Goal: Task Accomplishment & Management: Manage account settings

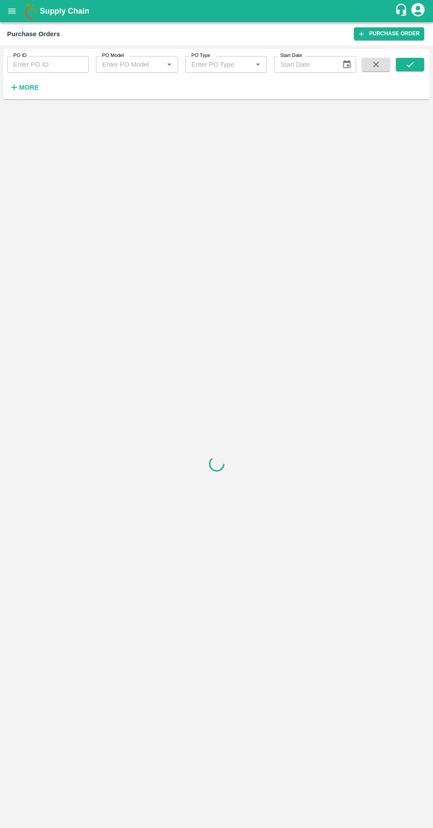
click at [24, 90] on strong "More" at bounding box center [29, 87] width 20 height 7
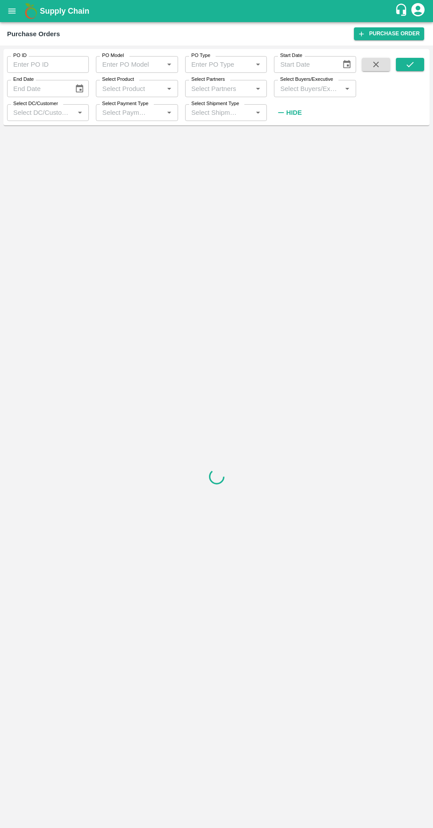
click at [302, 89] on input "Select Buyers/Executive" at bounding box center [307, 88] width 62 height 11
type input "afza"
click at [291, 133] on input "checkbox" at bounding box center [293, 134] width 18 height 18
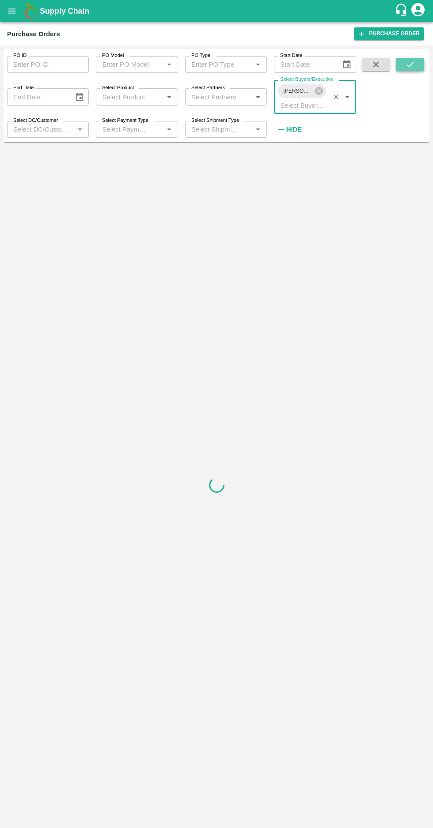
click at [411, 69] on button "submit" at bounding box center [409, 64] width 28 height 13
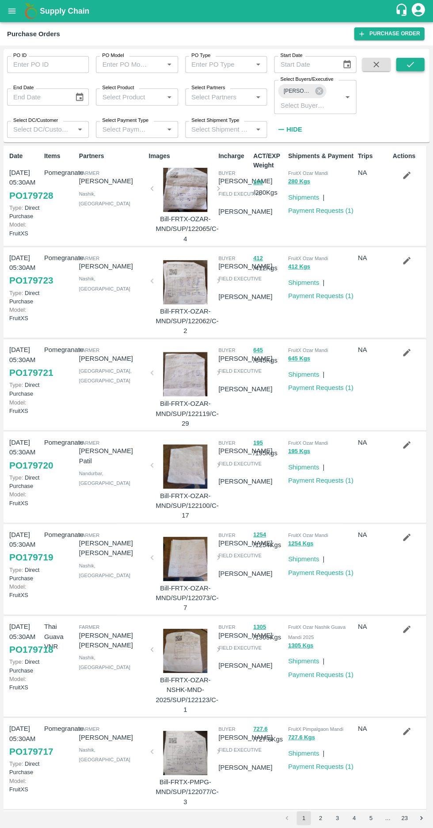
click at [409, 64] on icon "submit" at bounding box center [410, 65] width 10 height 10
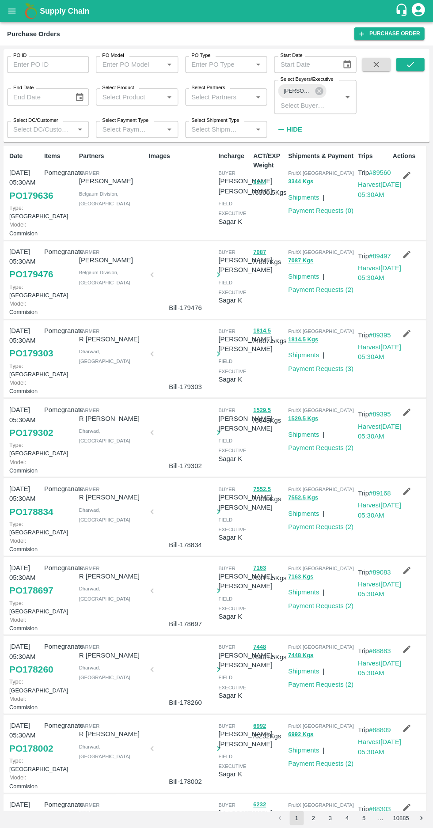
click at [26, 203] on link "PO 179636" at bounding box center [31, 196] width 44 height 16
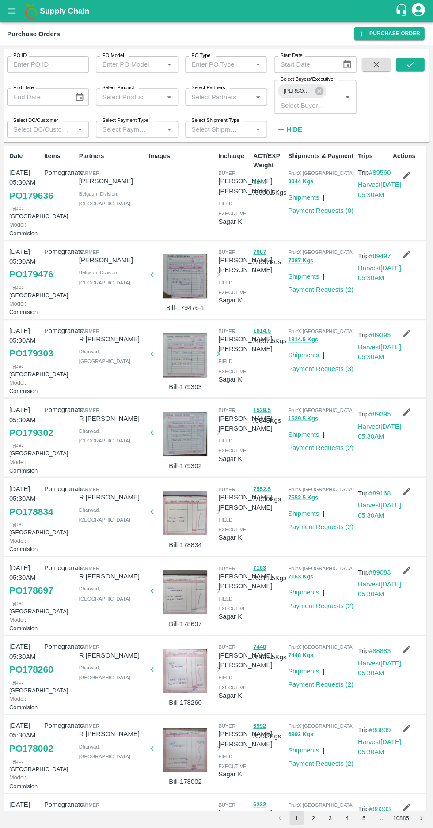
click at [189, 287] on div at bounding box center [184, 276] width 59 height 44
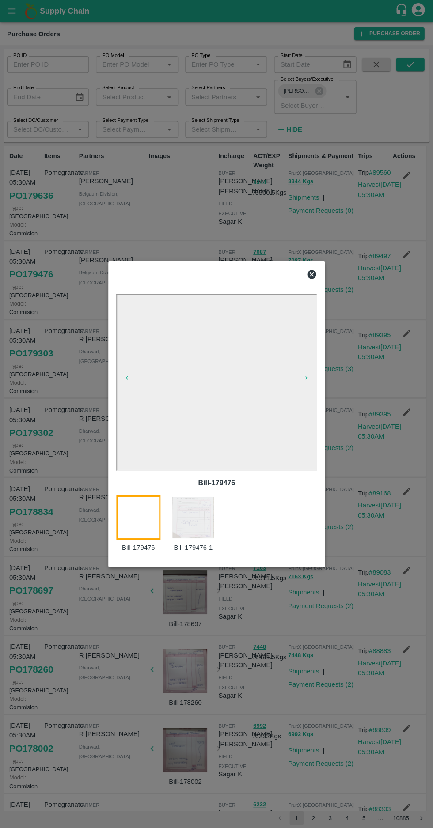
click at [197, 520] on img at bounding box center [193, 517] width 44 height 44
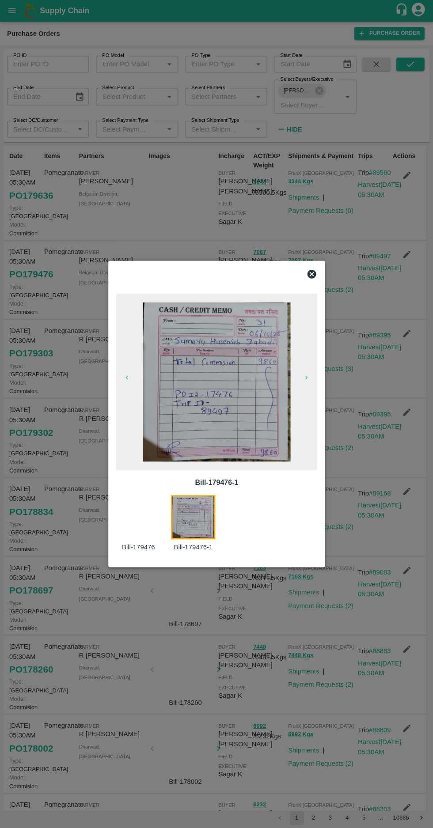
click at [306, 271] on icon at bounding box center [311, 274] width 11 height 11
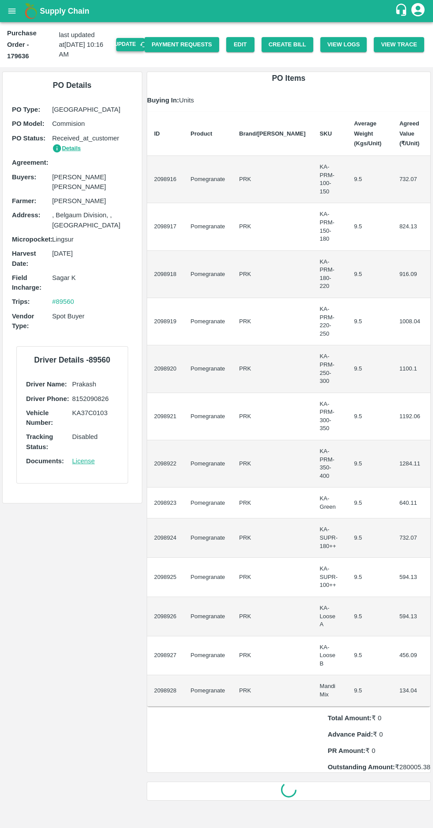
click at [138, 38] on button "Update" at bounding box center [130, 44] width 28 height 13
click at [297, 39] on button "Create Bill" at bounding box center [287, 44] width 52 height 15
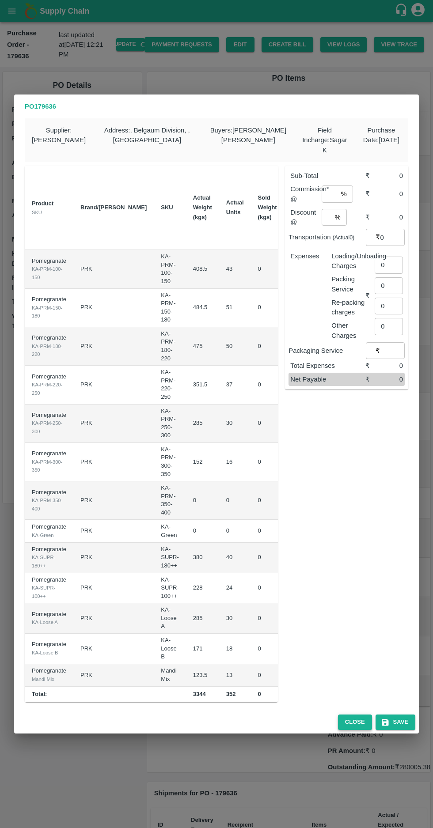
click at [348, 719] on button "Close" at bounding box center [355, 721] width 34 height 15
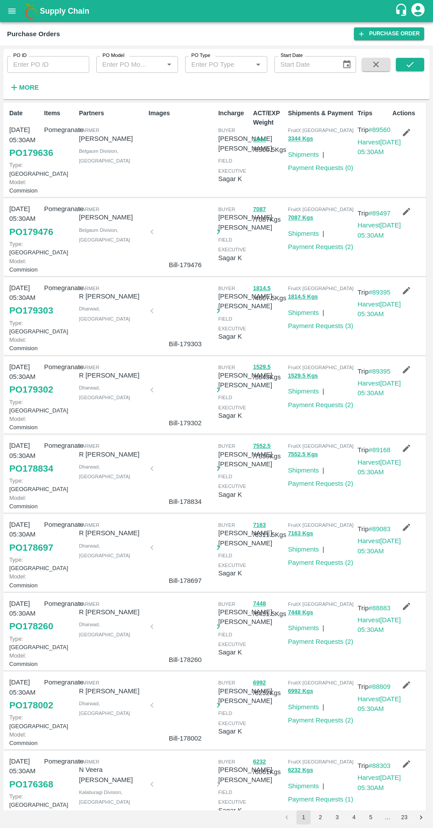
click at [21, 161] on link "PO 179636" at bounding box center [31, 153] width 44 height 16
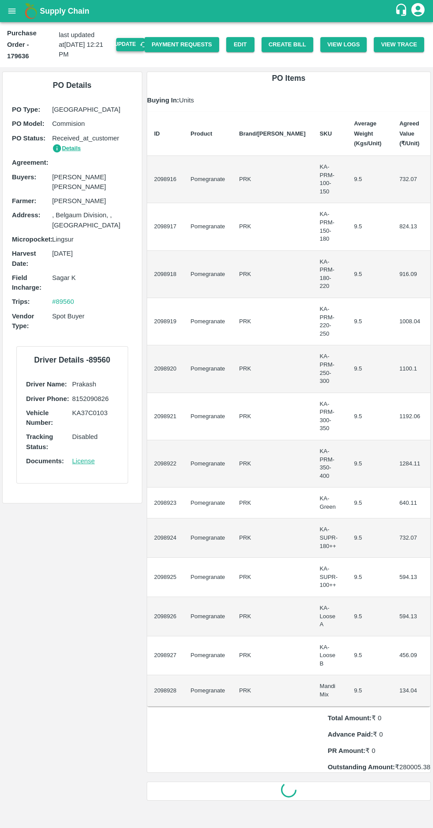
click at [141, 38] on button "Update" at bounding box center [130, 44] width 28 height 13
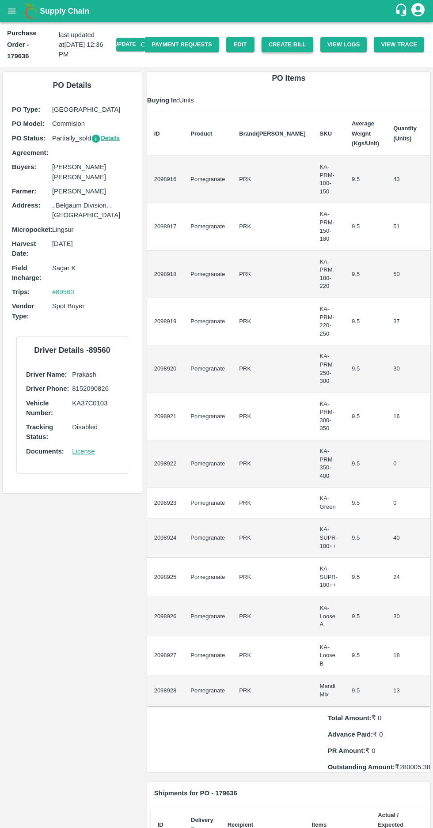
click at [289, 38] on button "Create Bill" at bounding box center [287, 44] width 52 height 15
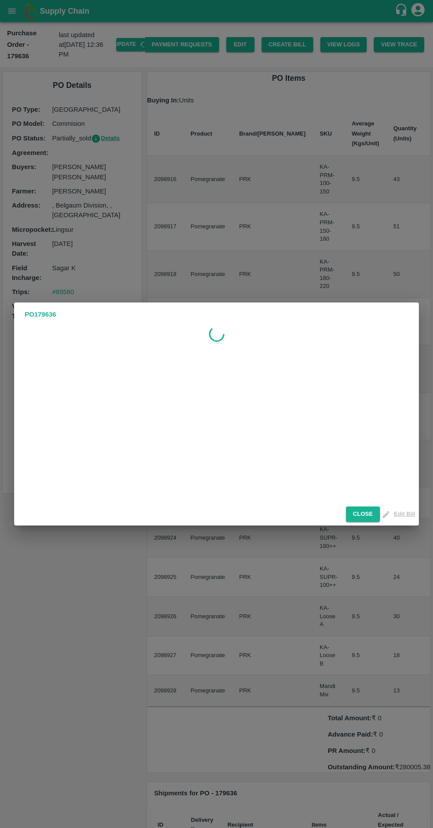
click at [290, 32] on div "PO 179636 Close Edit Bill" at bounding box center [216, 414] width 433 height 828
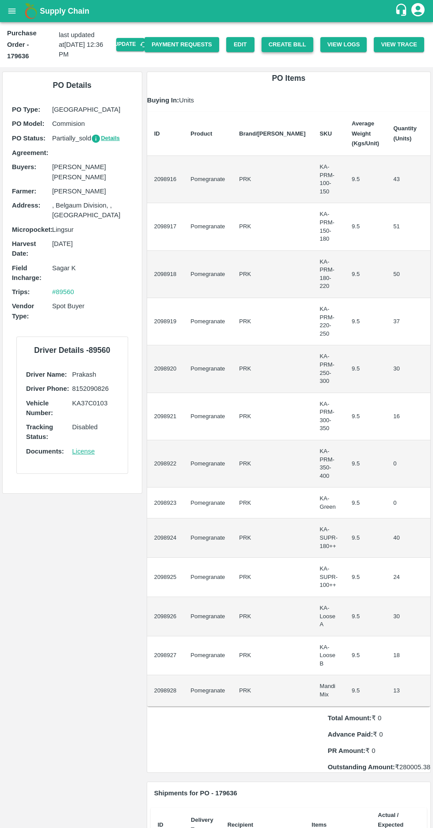
click at [295, 40] on button "Create Bill" at bounding box center [287, 44] width 52 height 15
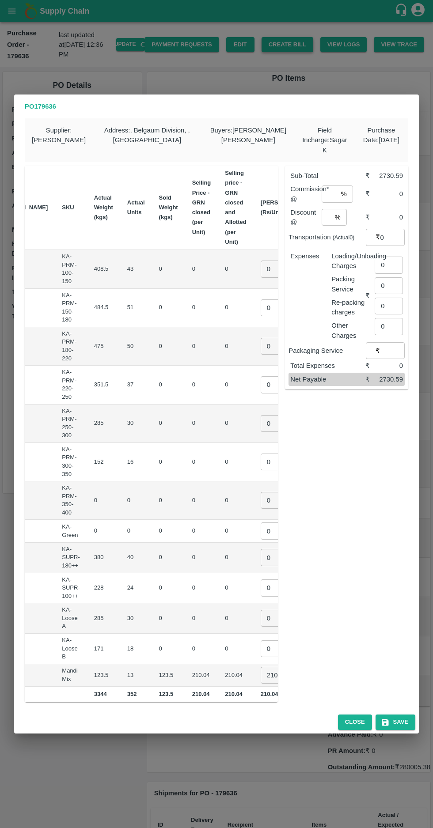
scroll to position [0, 116]
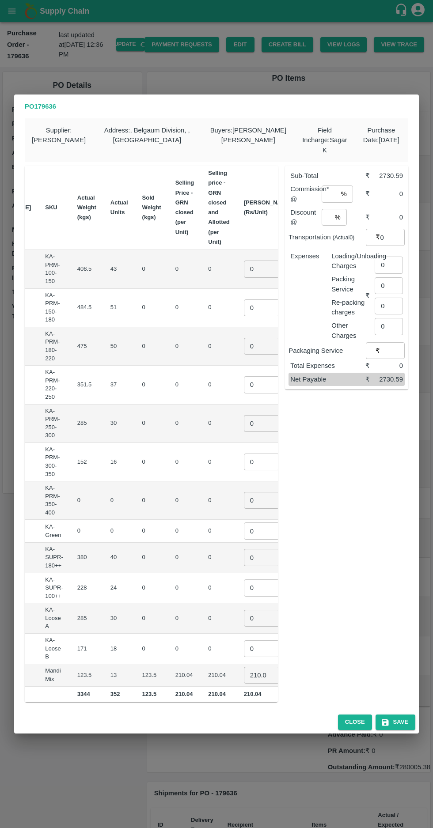
click at [244, 263] on input "0" at bounding box center [261, 268] width 35 height 17
type input "900"
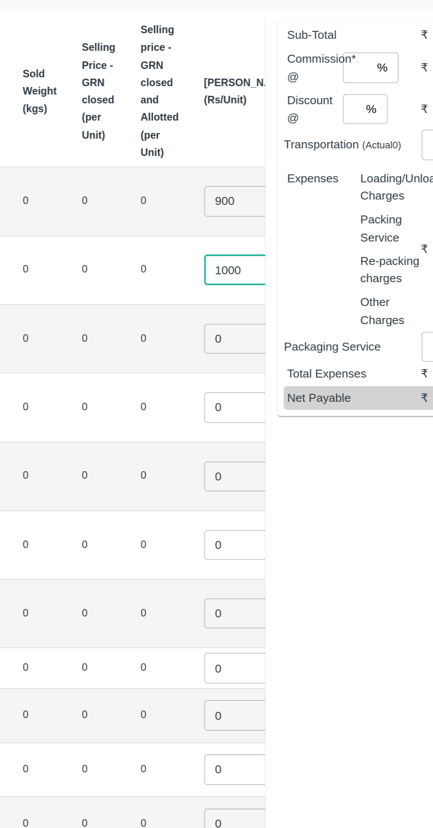
type input "1000"
type input "1150"
type input "1250"
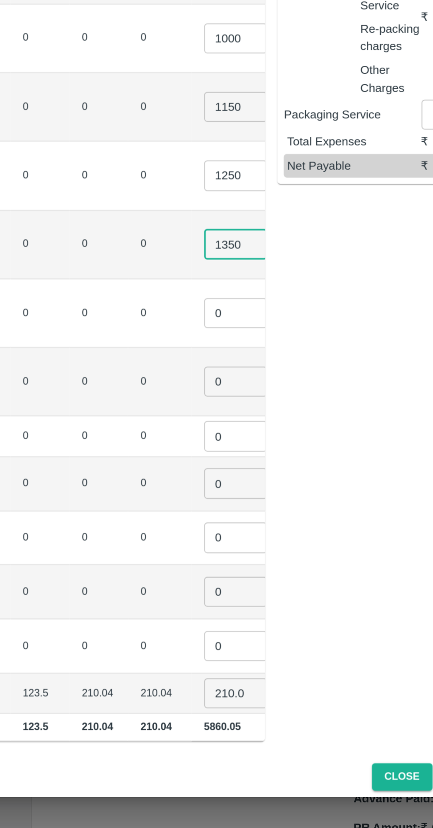
type input "1350"
type input "1450"
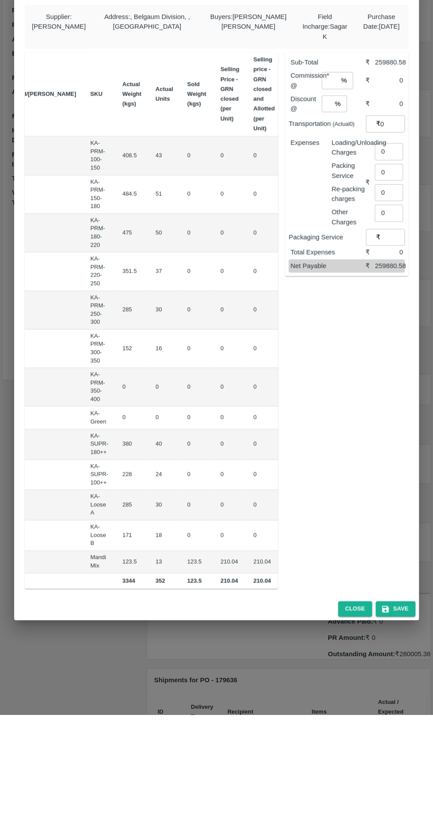
scroll to position [0, 68]
type input "1"
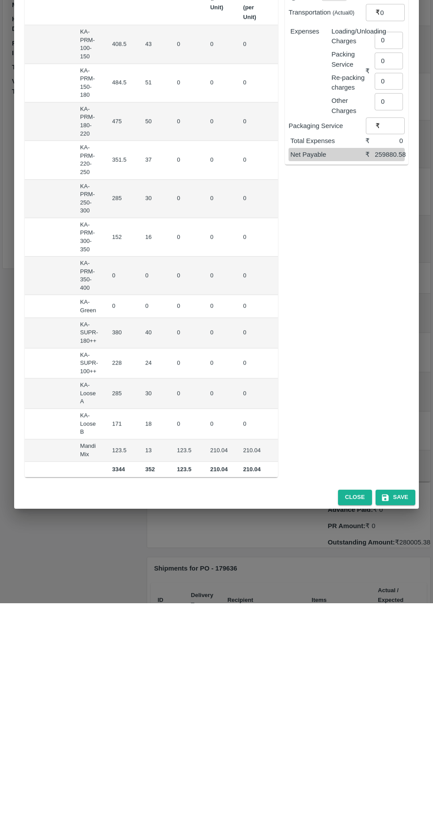
scroll to position [0, 81]
type input "1"
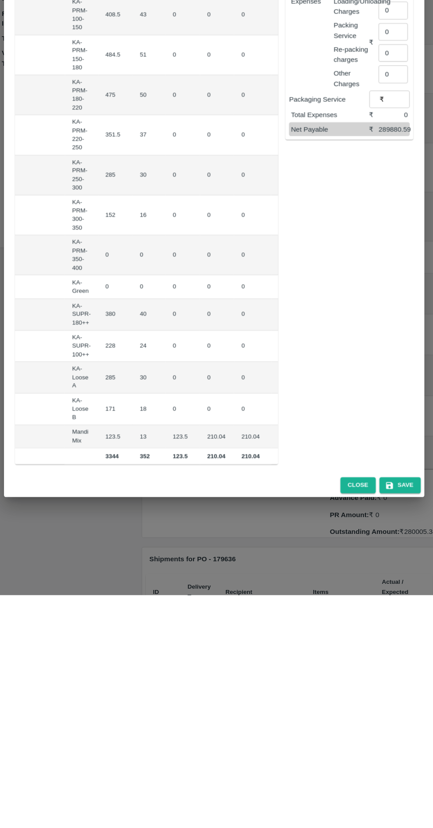
type input "750"
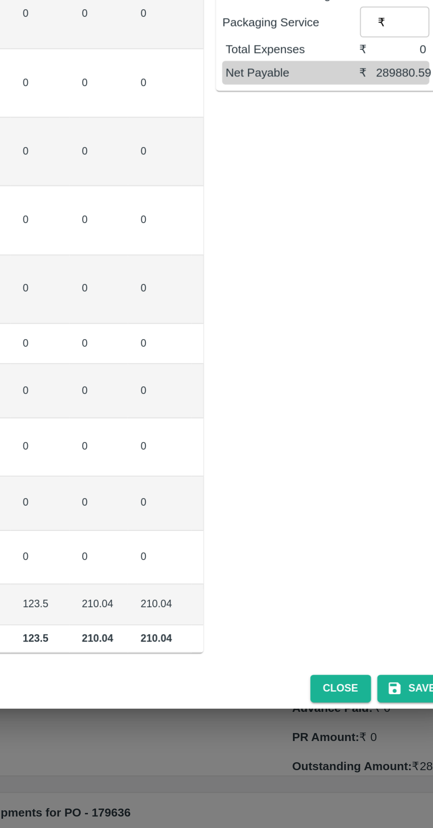
click at [278, 574] on input "number" at bounding box center [295, 582] width 35 height 17
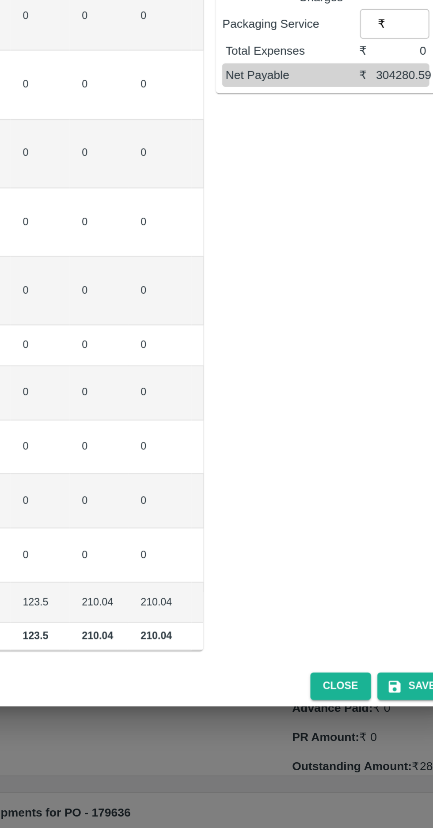
type input "600"
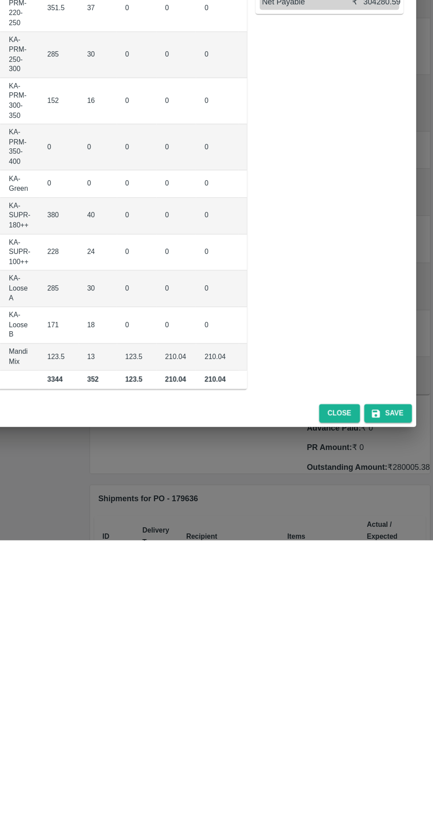
scroll to position [0, 0]
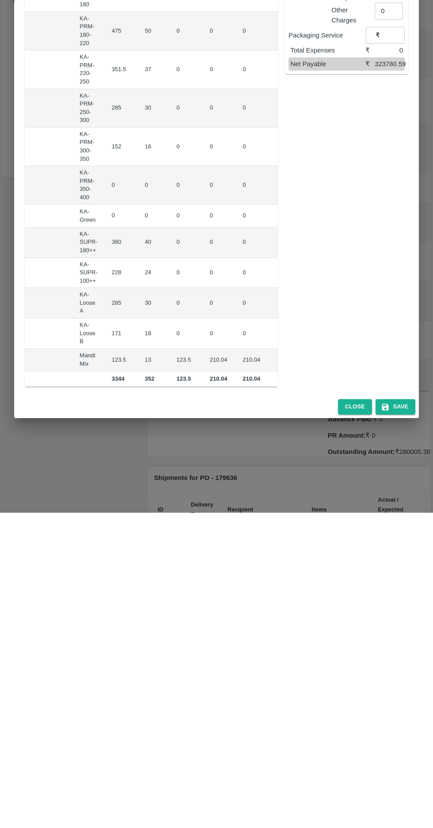
type input "650"
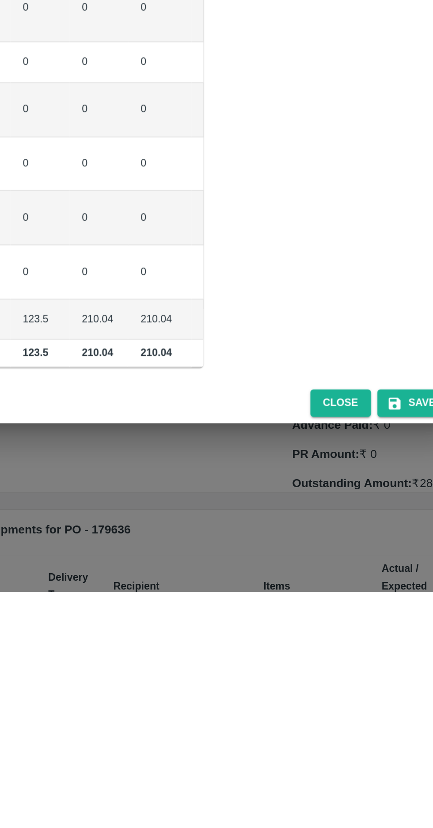
type input "500"
type input "2"
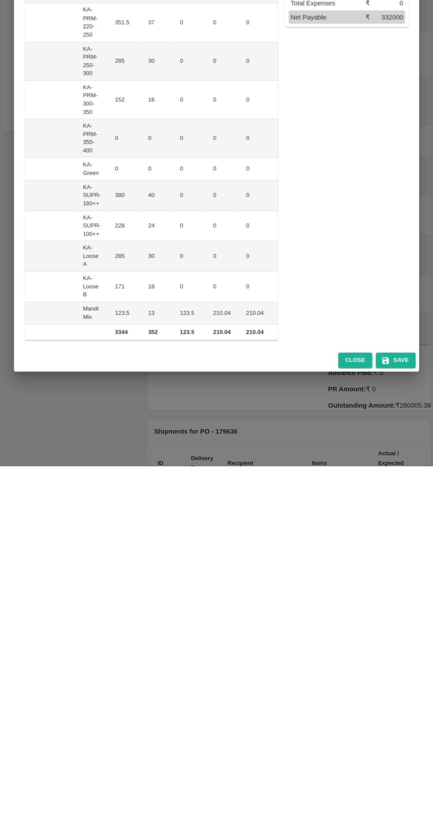
scroll to position [0, 111]
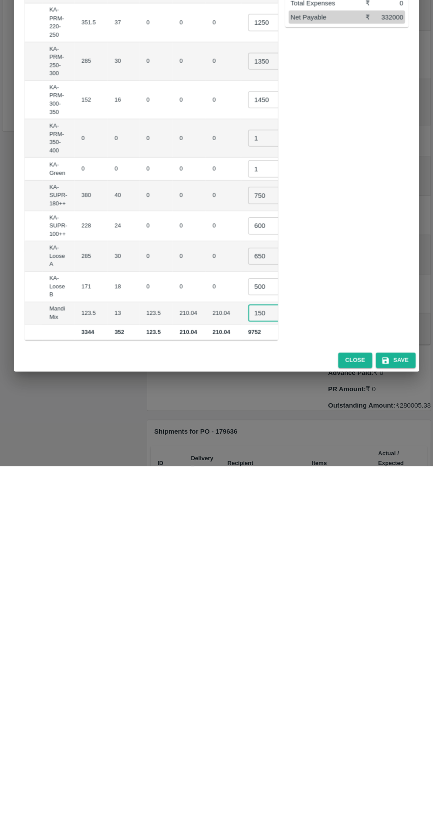
type input "150"
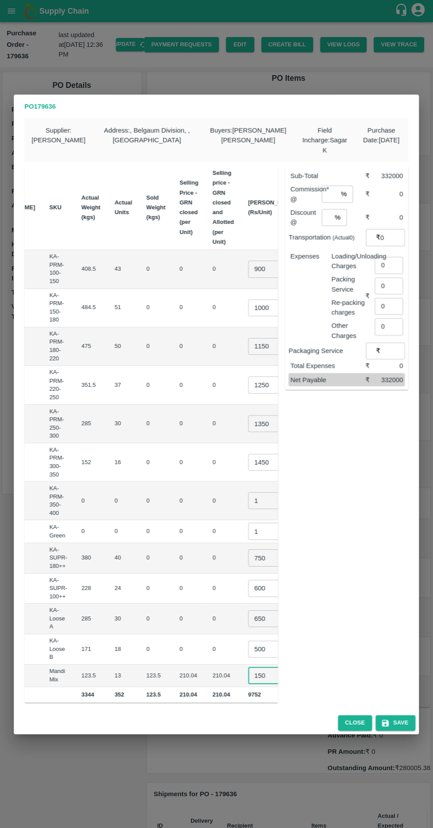
click at [335, 189] on input "number" at bounding box center [329, 193] width 16 height 17
type input "8"
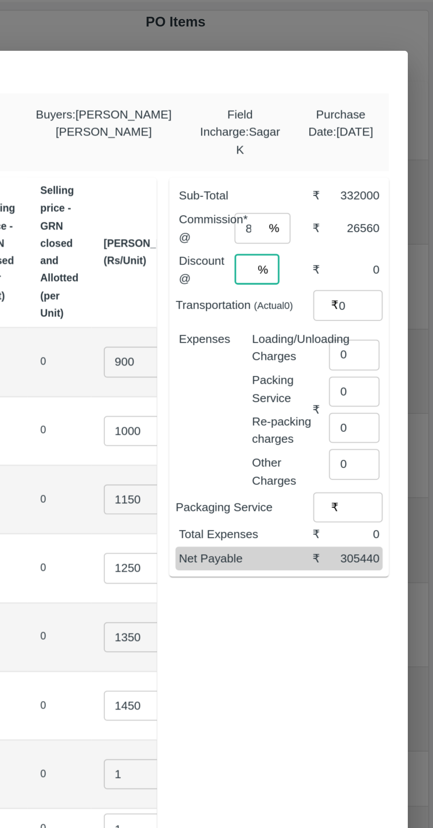
type input "0"
click at [389, 230] on input "0" at bounding box center [392, 237] width 25 height 17
click at [388, 258] on input "0" at bounding box center [388, 264] width 28 height 17
click at [385, 252] on input "number" at bounding box center [390, 260] width 32 height 17
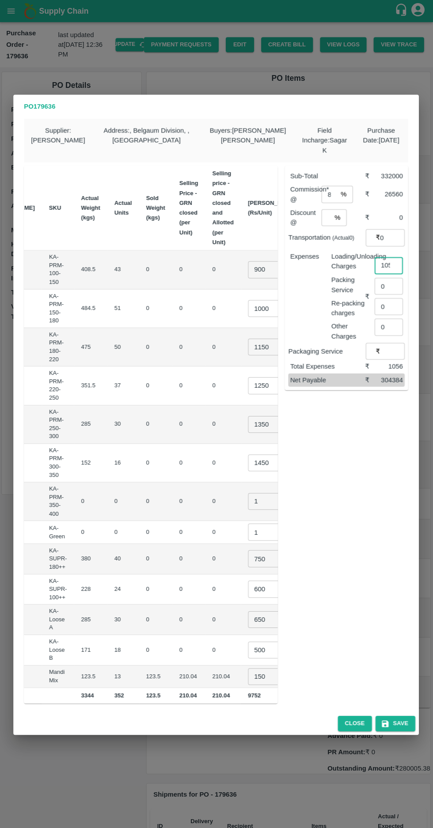
scroll to position [0, 0]
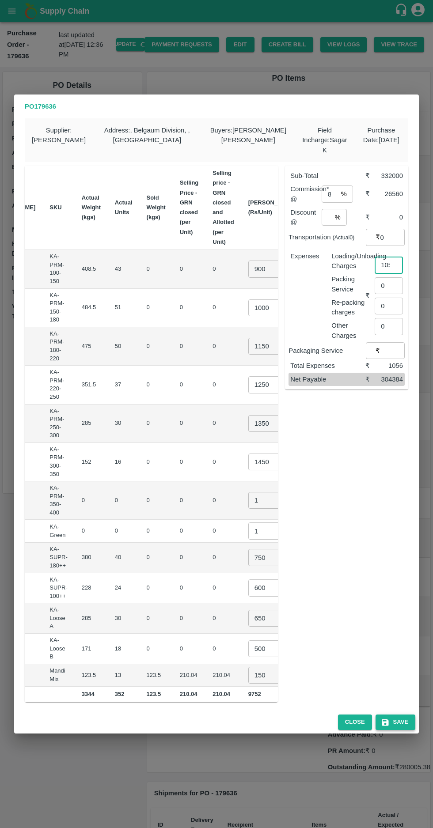
type input "1056"
click at [399, 720] on button "Save" at bounding box center [395, 721] width 40 height 15
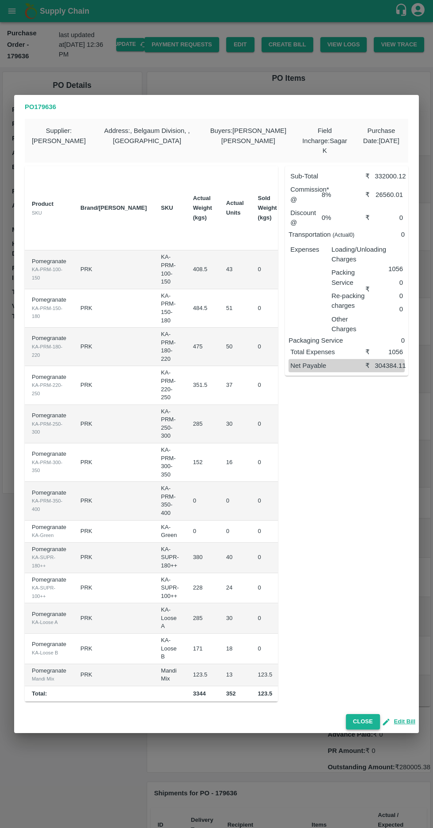
click at [361, 717] on button "Close" at bounding box center [363, 721] width 34 height 15
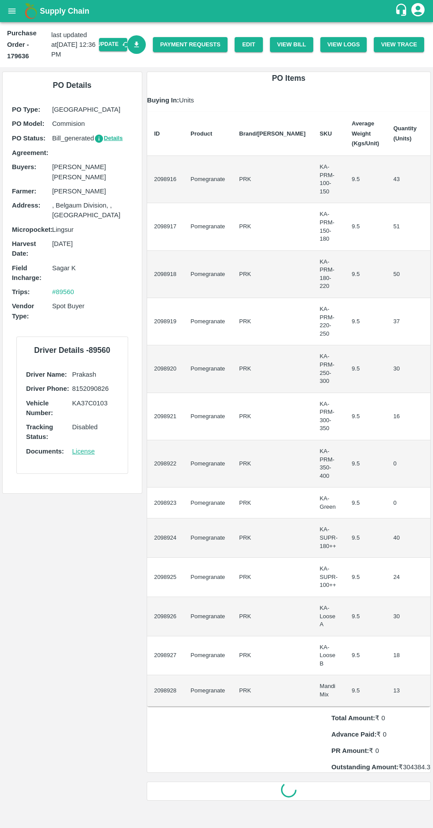
click at [141, 41] on icon "Download Bill" at bounding box center [136, 45] width 8 height 8
